Goal: Transaction & Acquisition: Purchase product/service

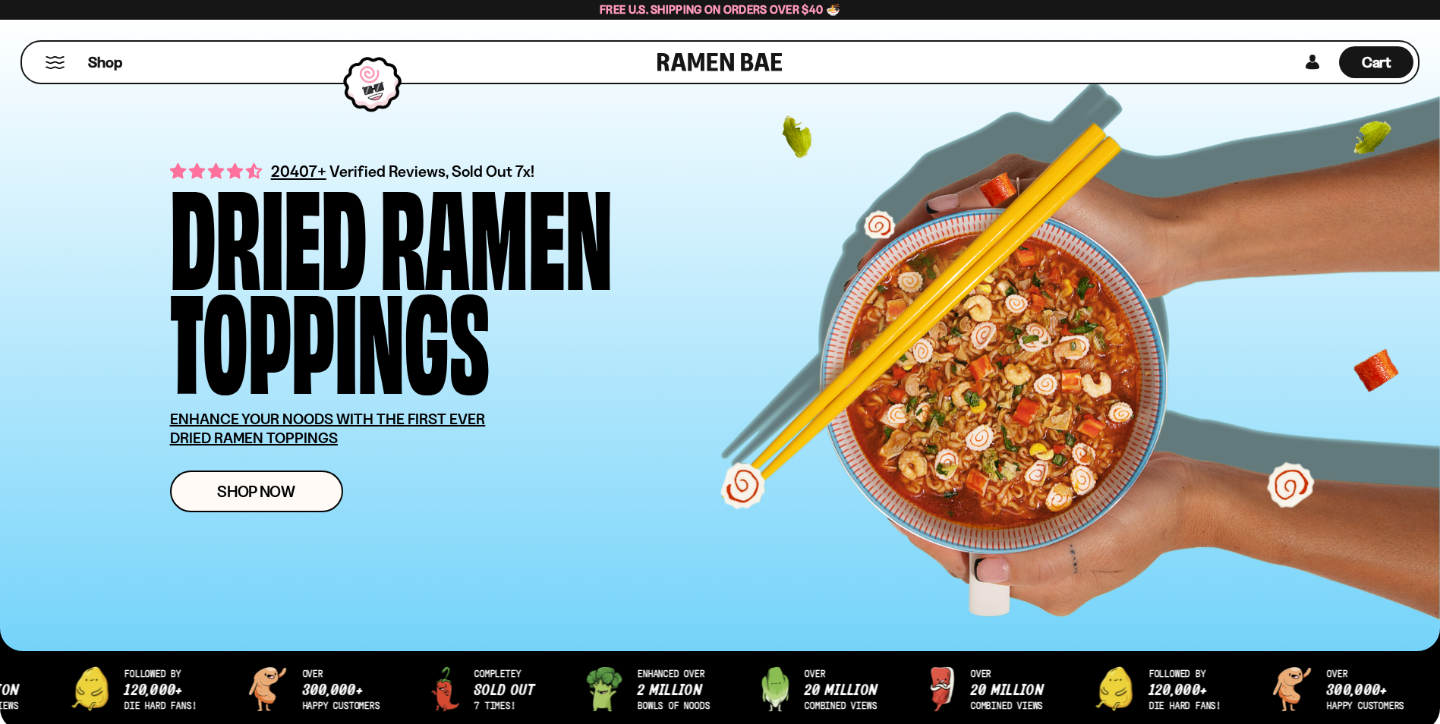
click at [43, 65] on div "Shop" at bounding box center [342, 62] width 631 height 41
click at [55, 65] on button "Mobile Menu Trigger" at bounding box center [55, 62] width 20 height 13
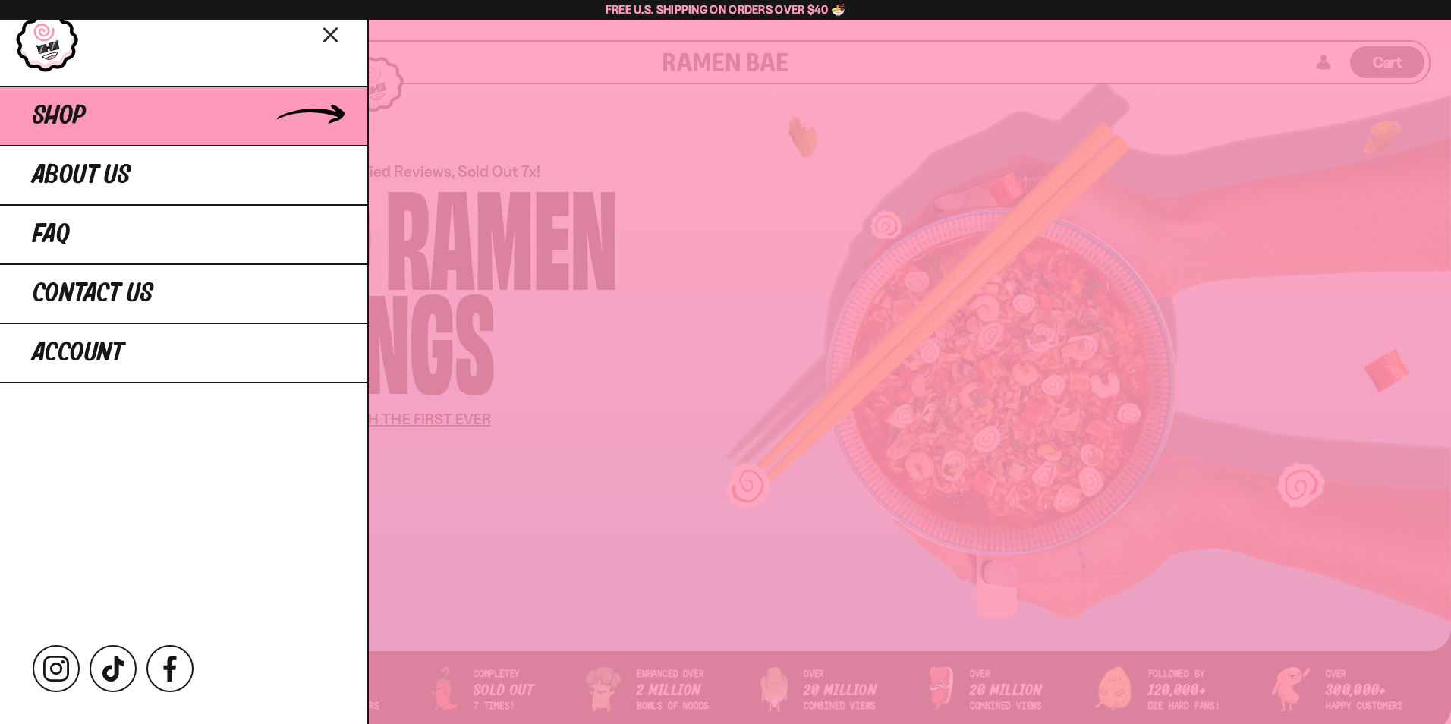
click at [55, 105] on span "Shop" at bounding box center [59, 115] width 53 height 27
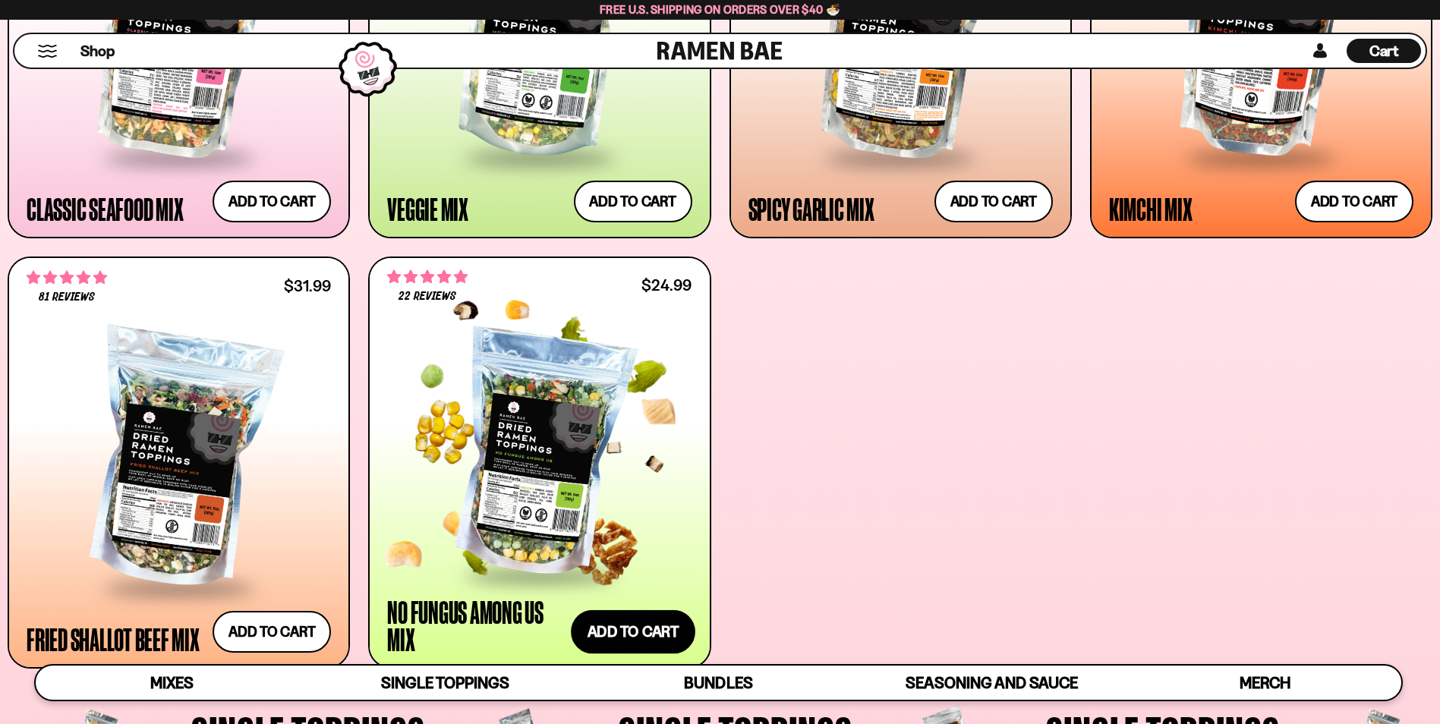
scroll to position [1138, 0]
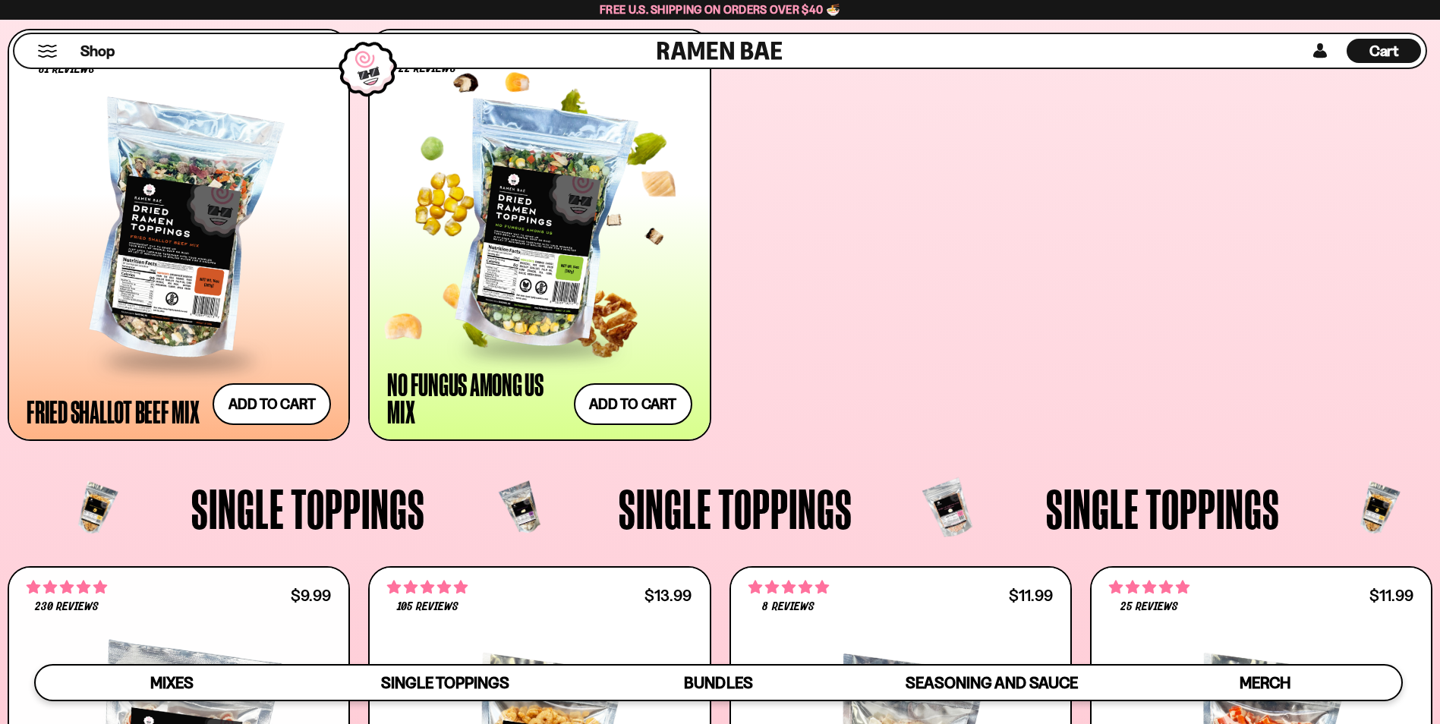
click at [531, 263] on div at bounding box center [539, 226] width 304 height 241
